Goal: Information Seeking & Learning: Learn about a topic

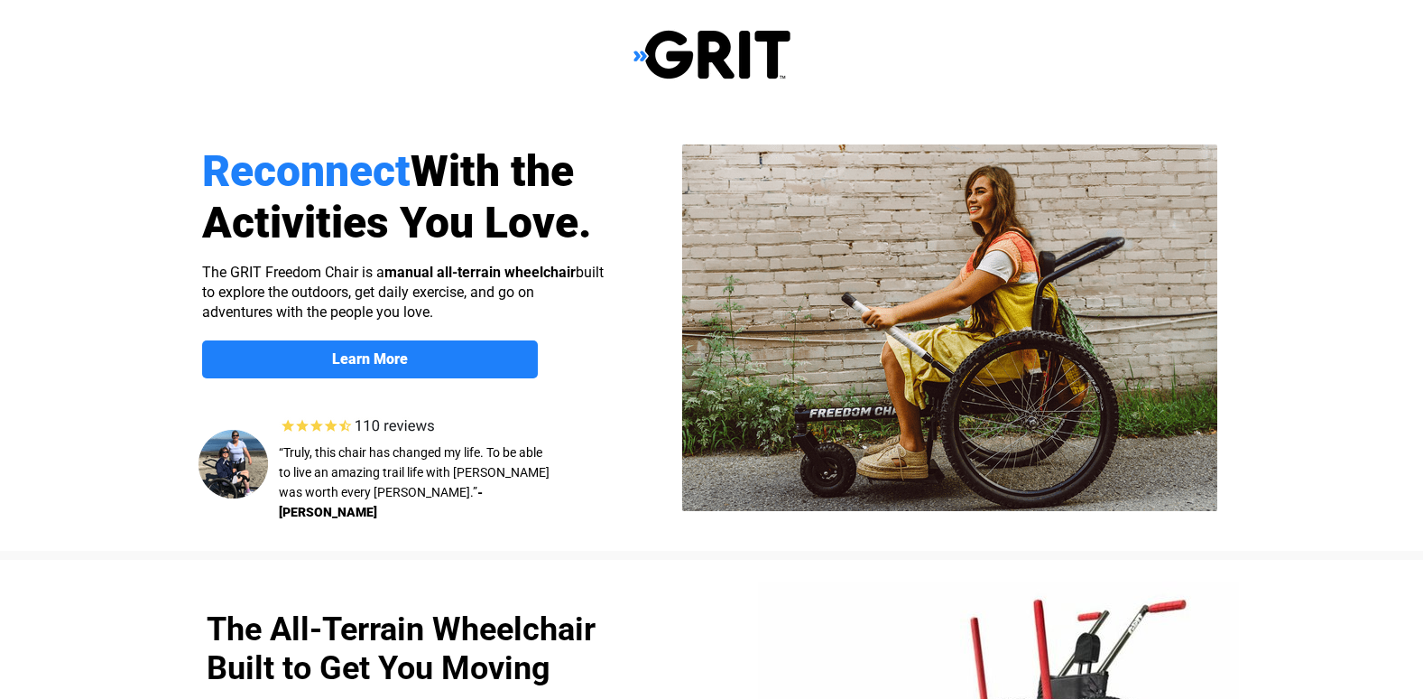
select select "CA"
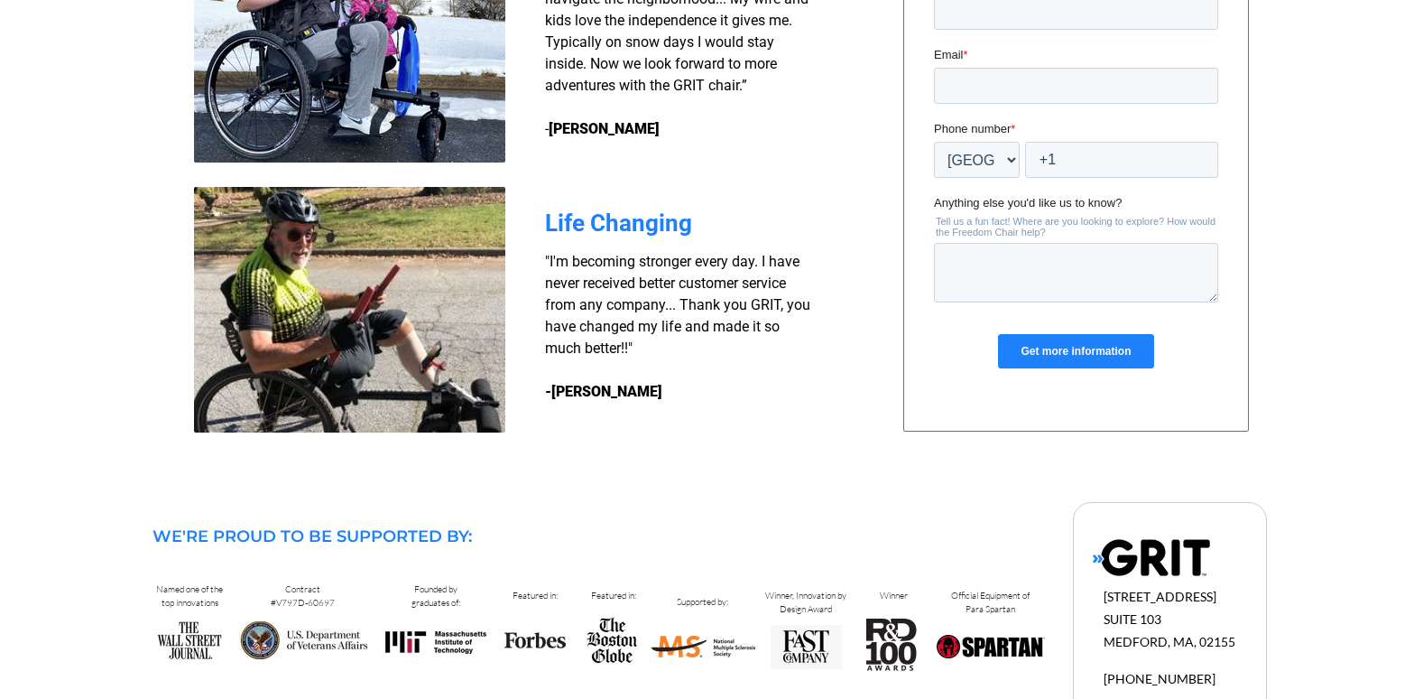
scroll to position [1625, 0]
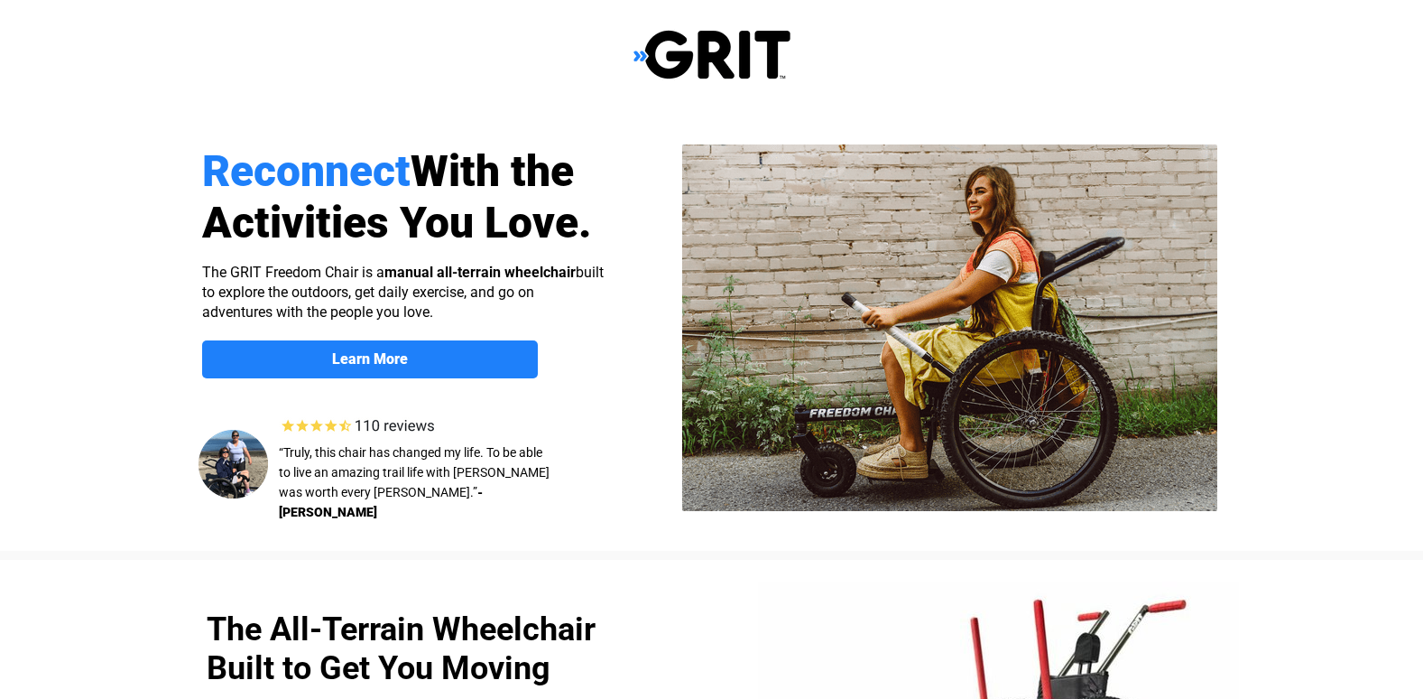
select select "CA"
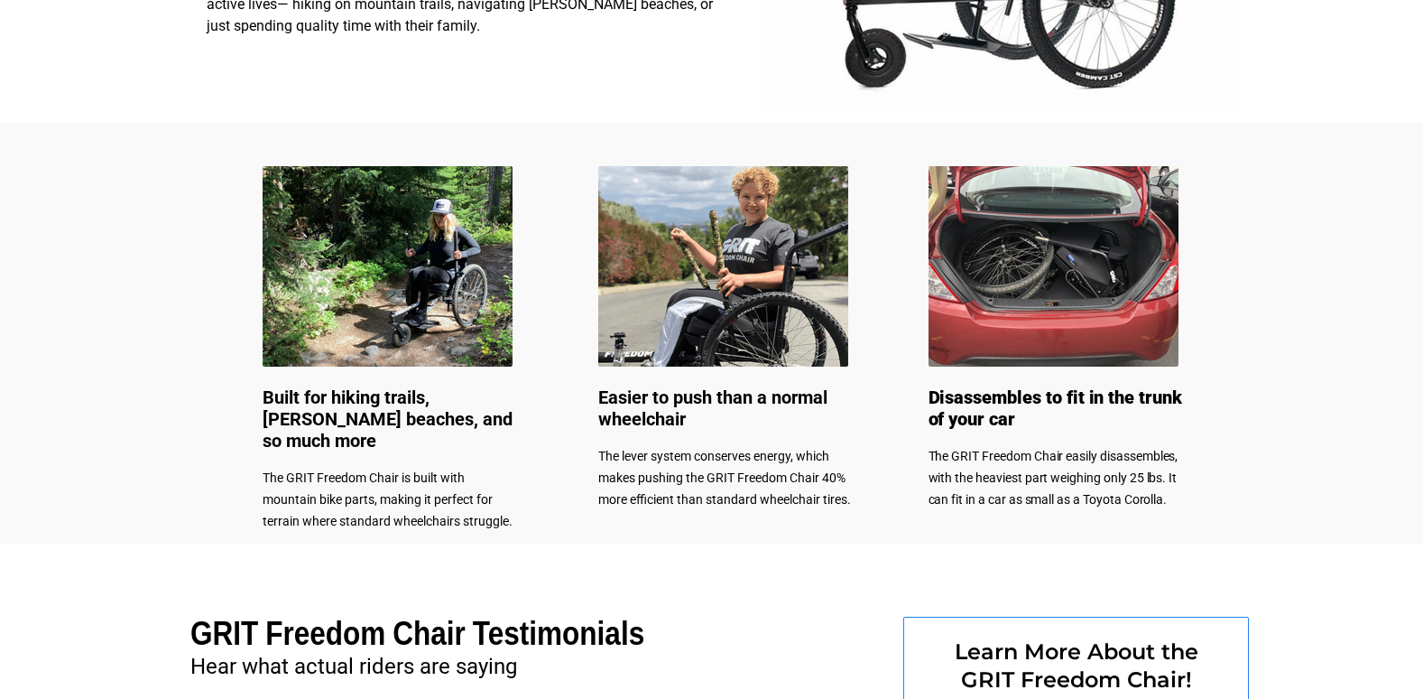
scroll to position [812, 0]
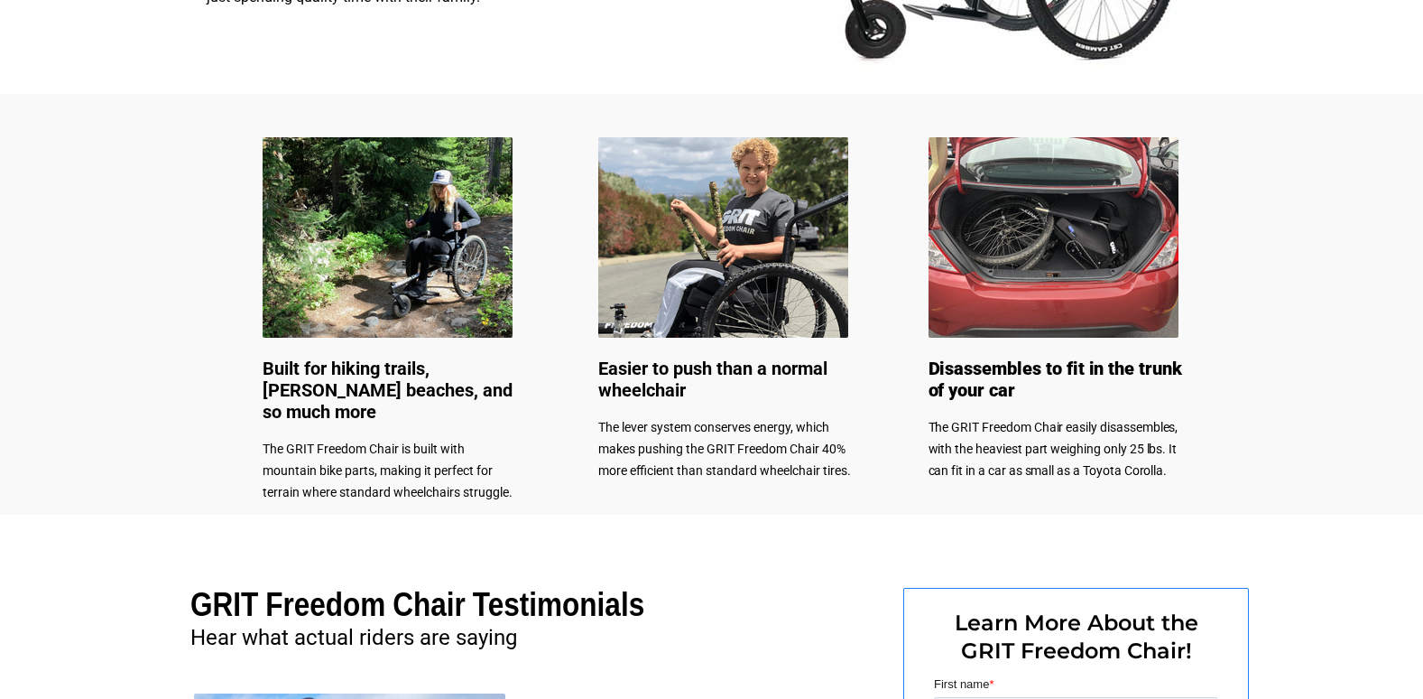
click at [375, 258] on img at bounding box center [388, 237] width 250 height 200
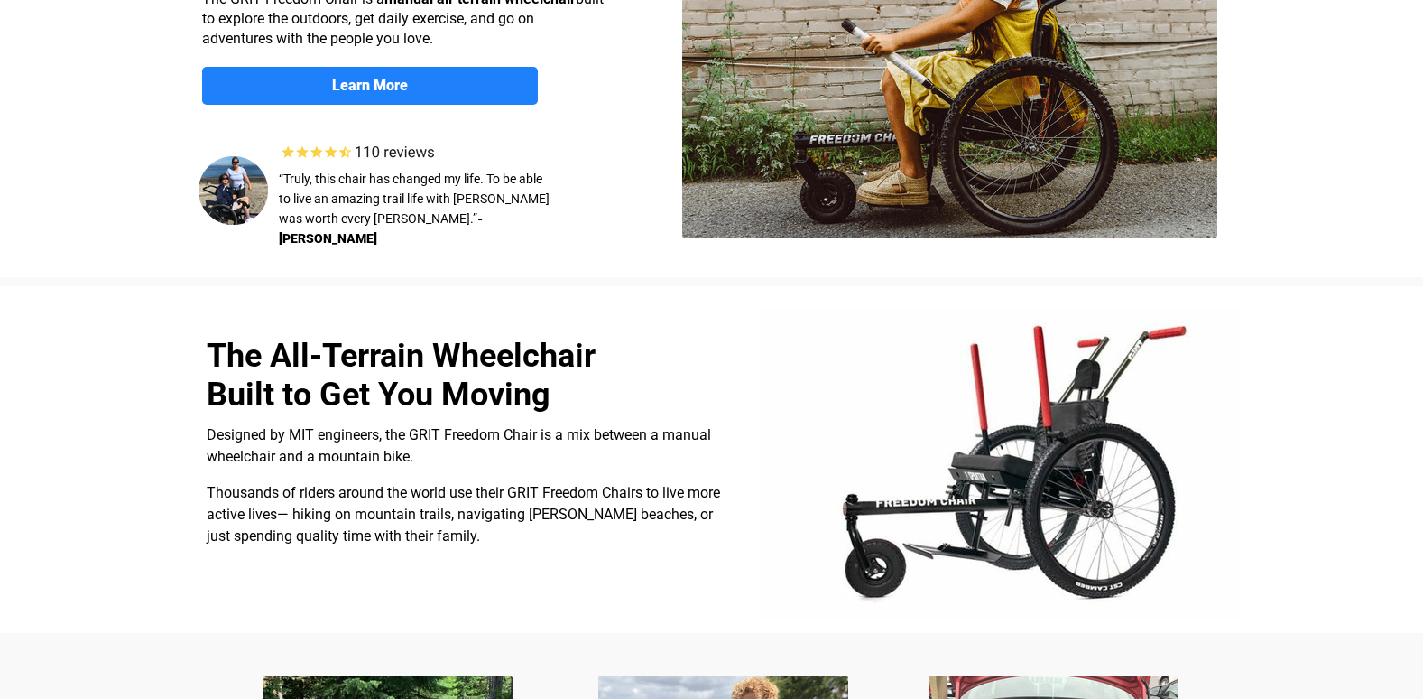
scroll to position [319, 0]
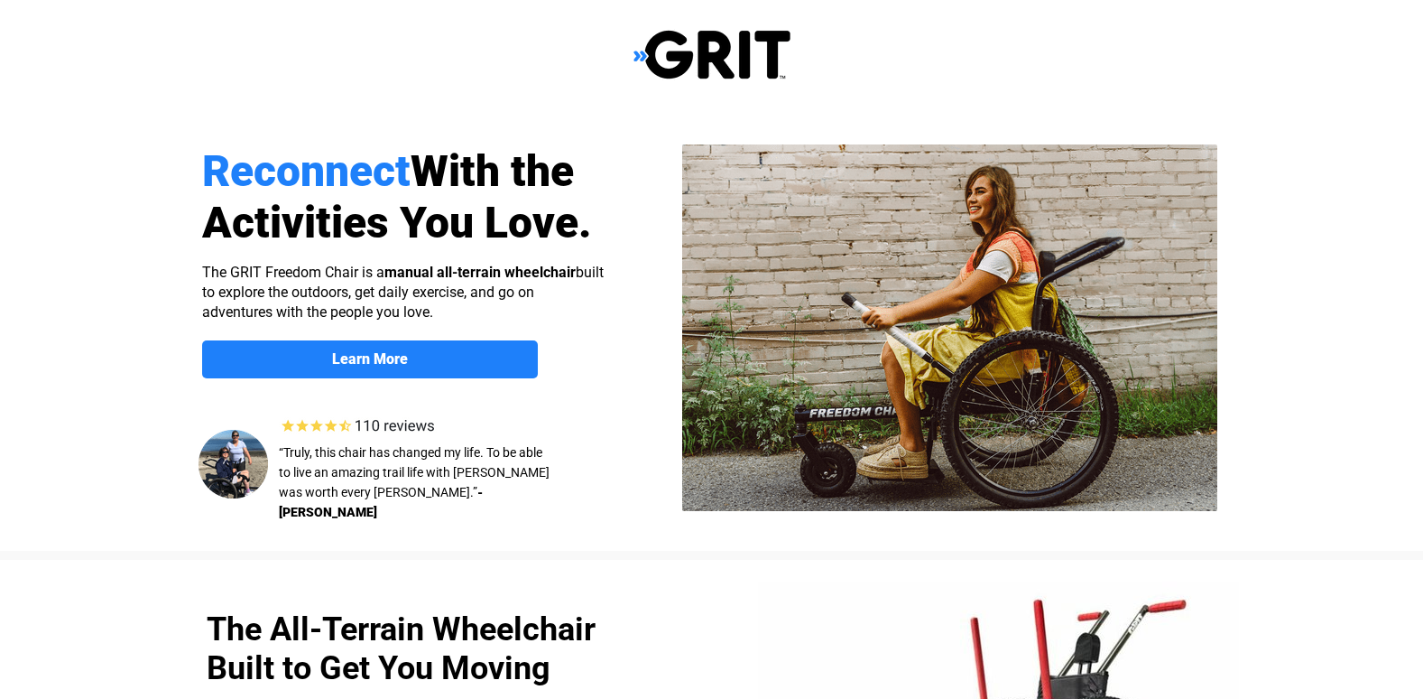
select select "CA"
click at [350, 352] on strong "Learn More" at bounding box center [370, 358] width 76 height 17
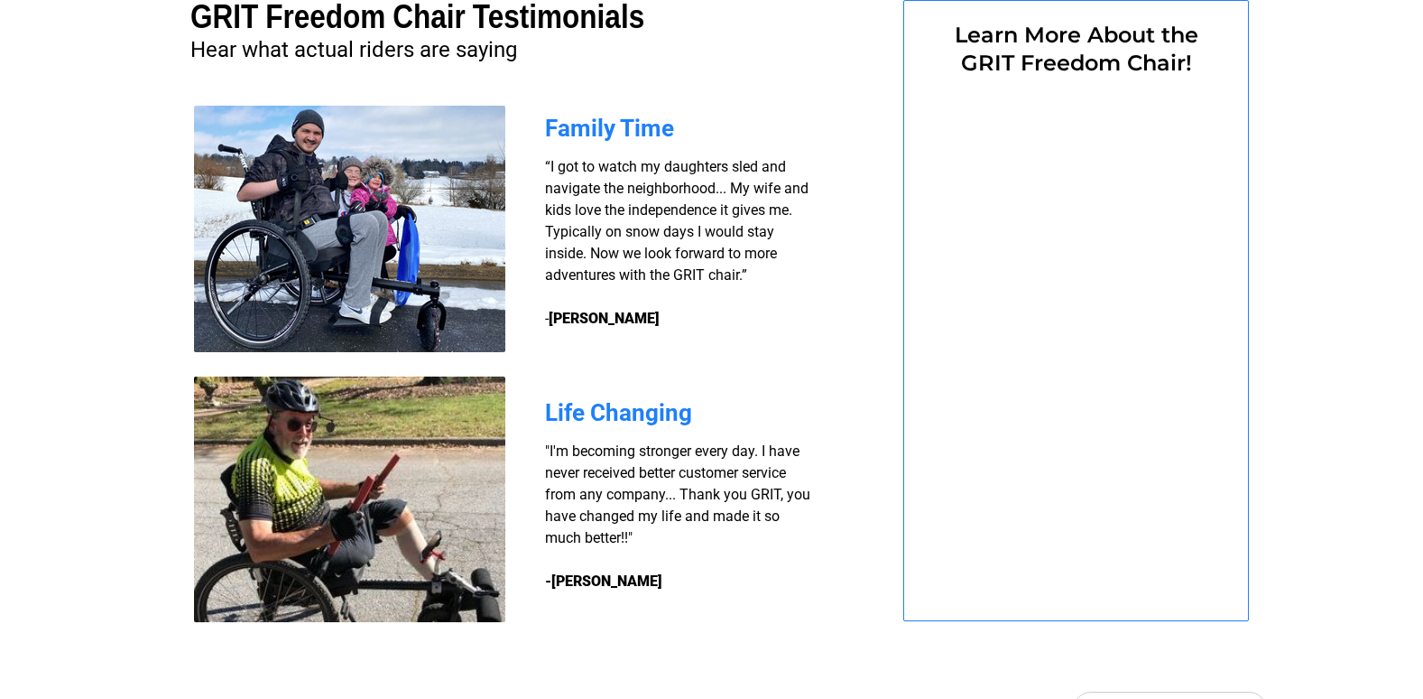
select select "CA"
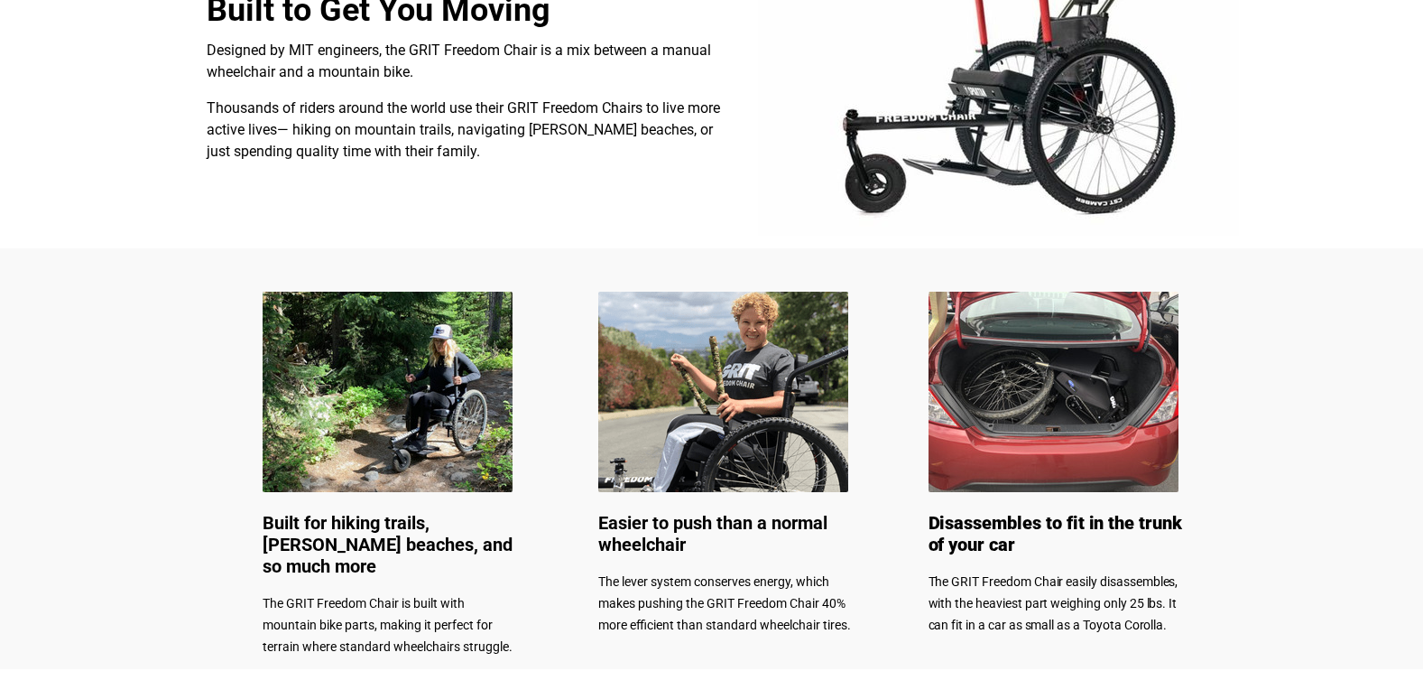
scroll to position [46, 0]
